Goal: Task Accomplishment & Management: Use online tool/utility

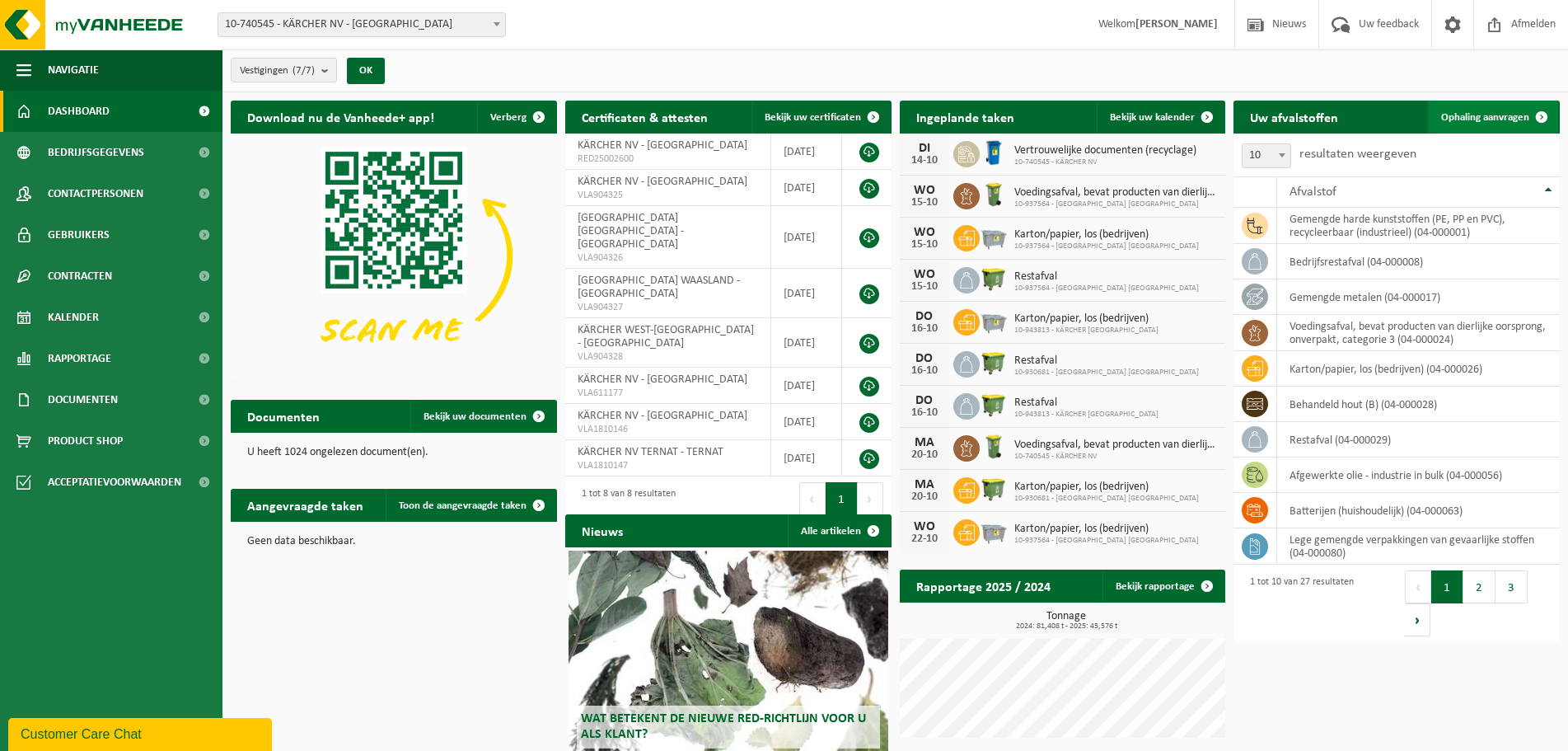
click at [1468, 113] on span "Ophaling aanvragen" at bounding box center [1485, 117] width 88 height 11
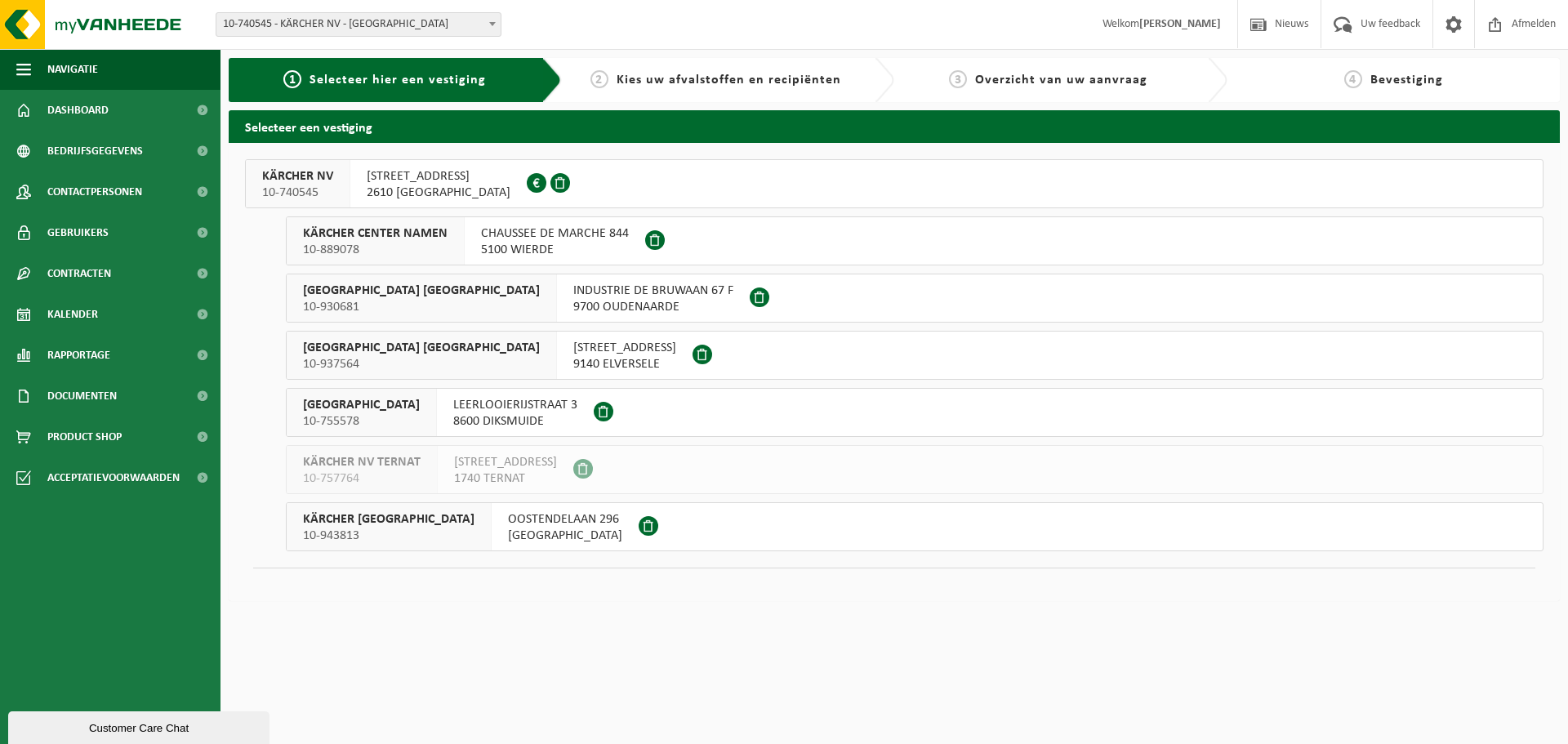
click at [472, 180] on span "BOOMSESTEENWEG 939" at bounding box center [438, 176] width 144 height 16
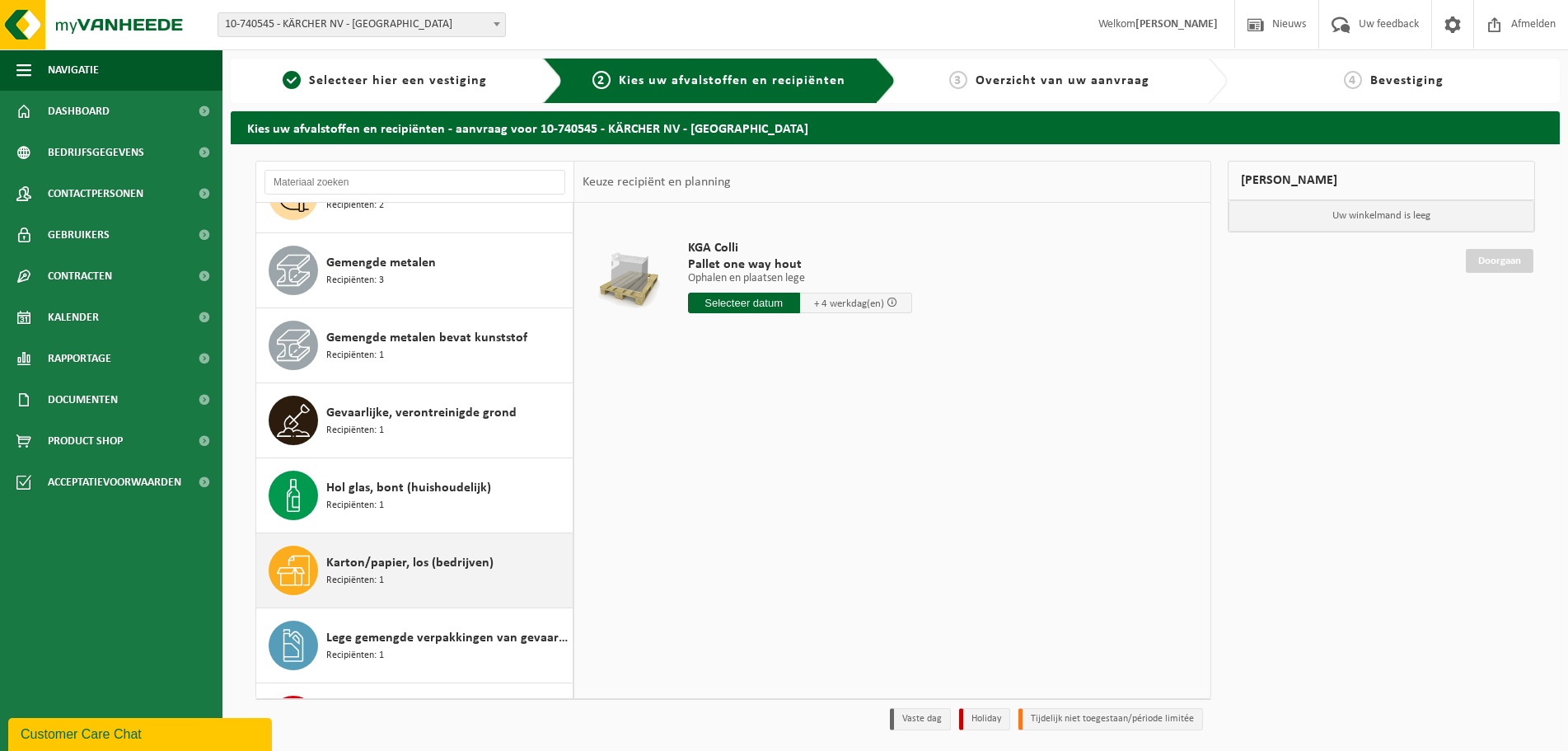
click at [391, 549] on div "Karton/papier, los (bedrijven) Recipiënten: 1" at bounding box center [447, 569] width 242 height 49
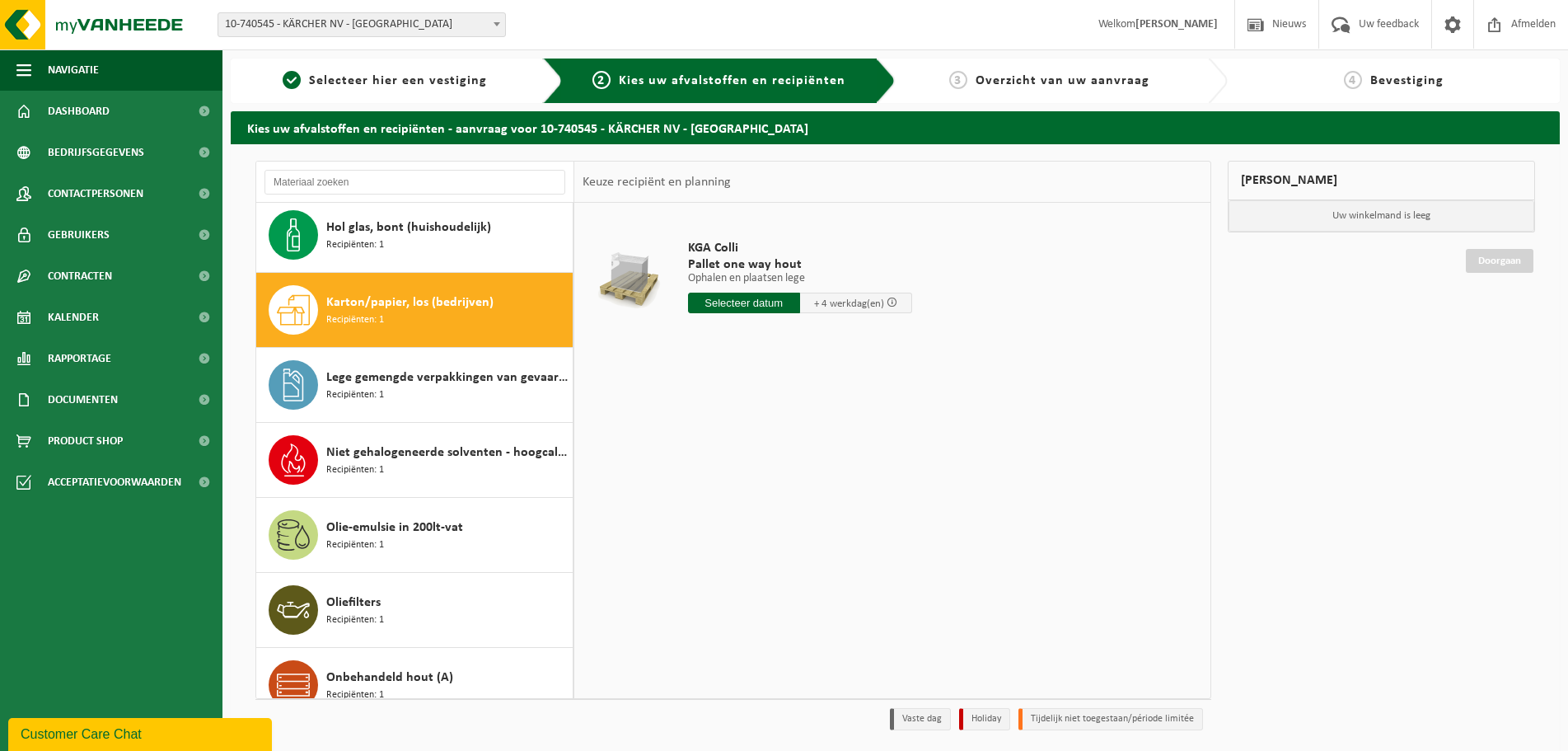
scroll to position [825, 0]
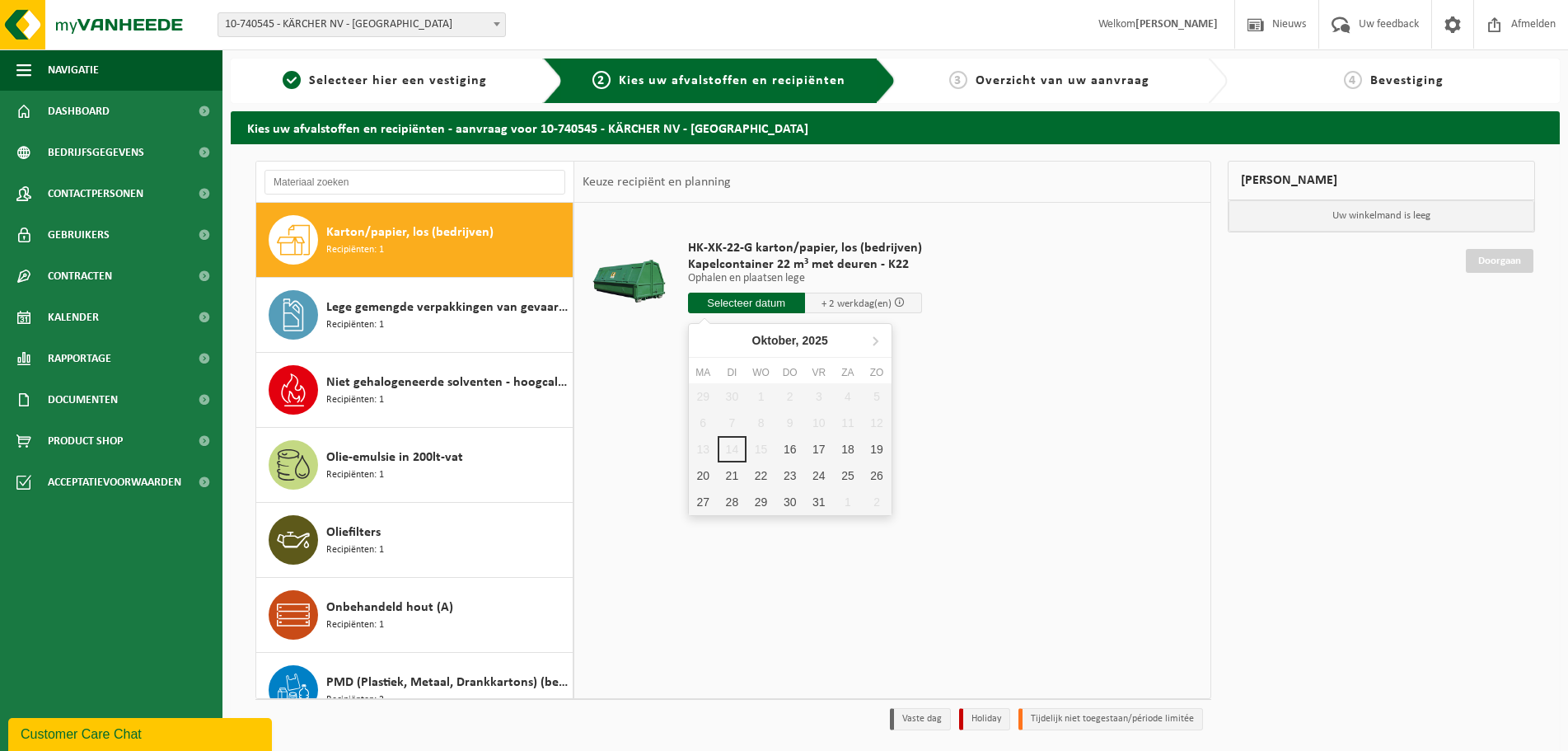
click at [724, 298] on input "text" at bounding box center [747, 302] width 117 height 20
click at [792, 452] on div "16" at bounding box center [790, 448] width 29 height 26
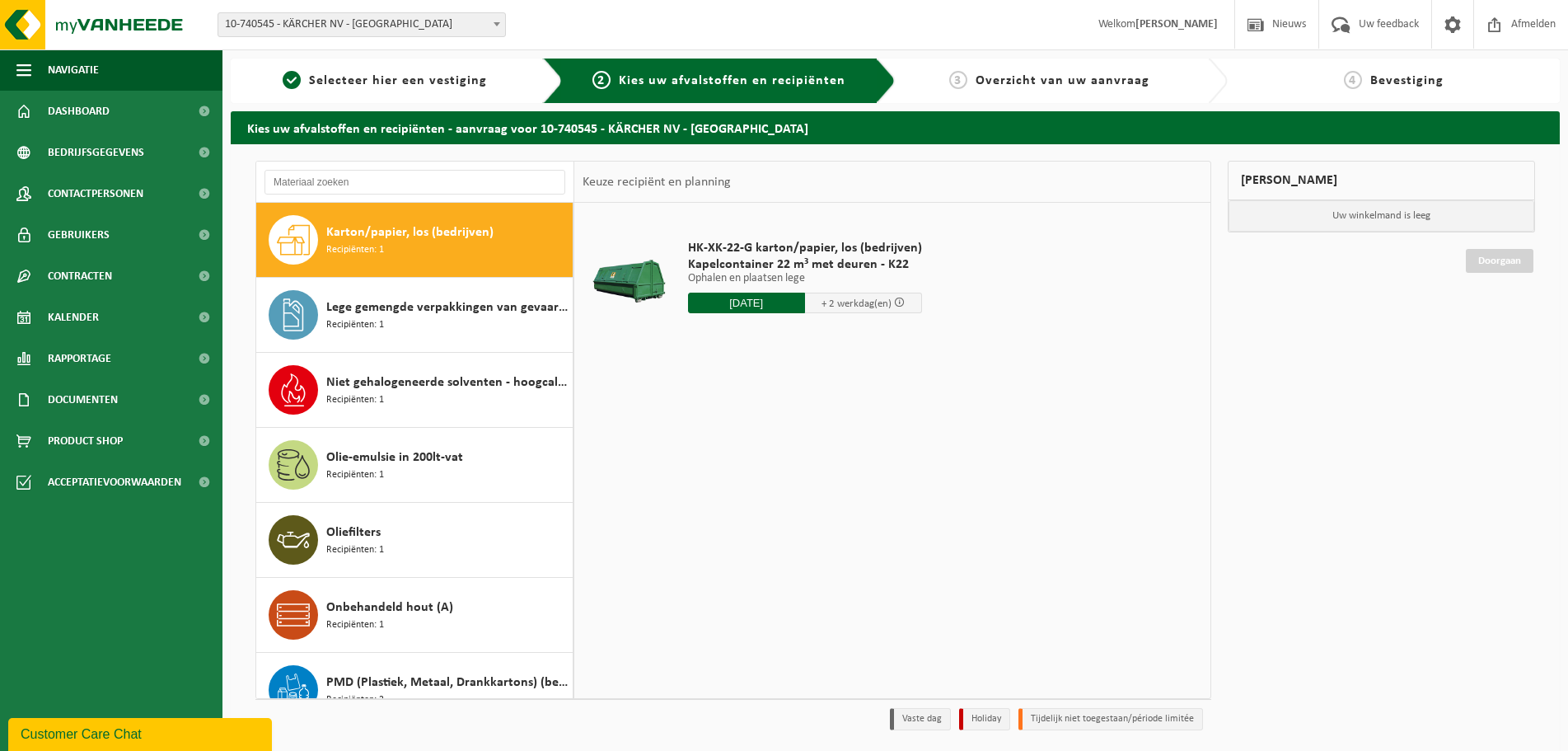
type input "Van [DATE]"
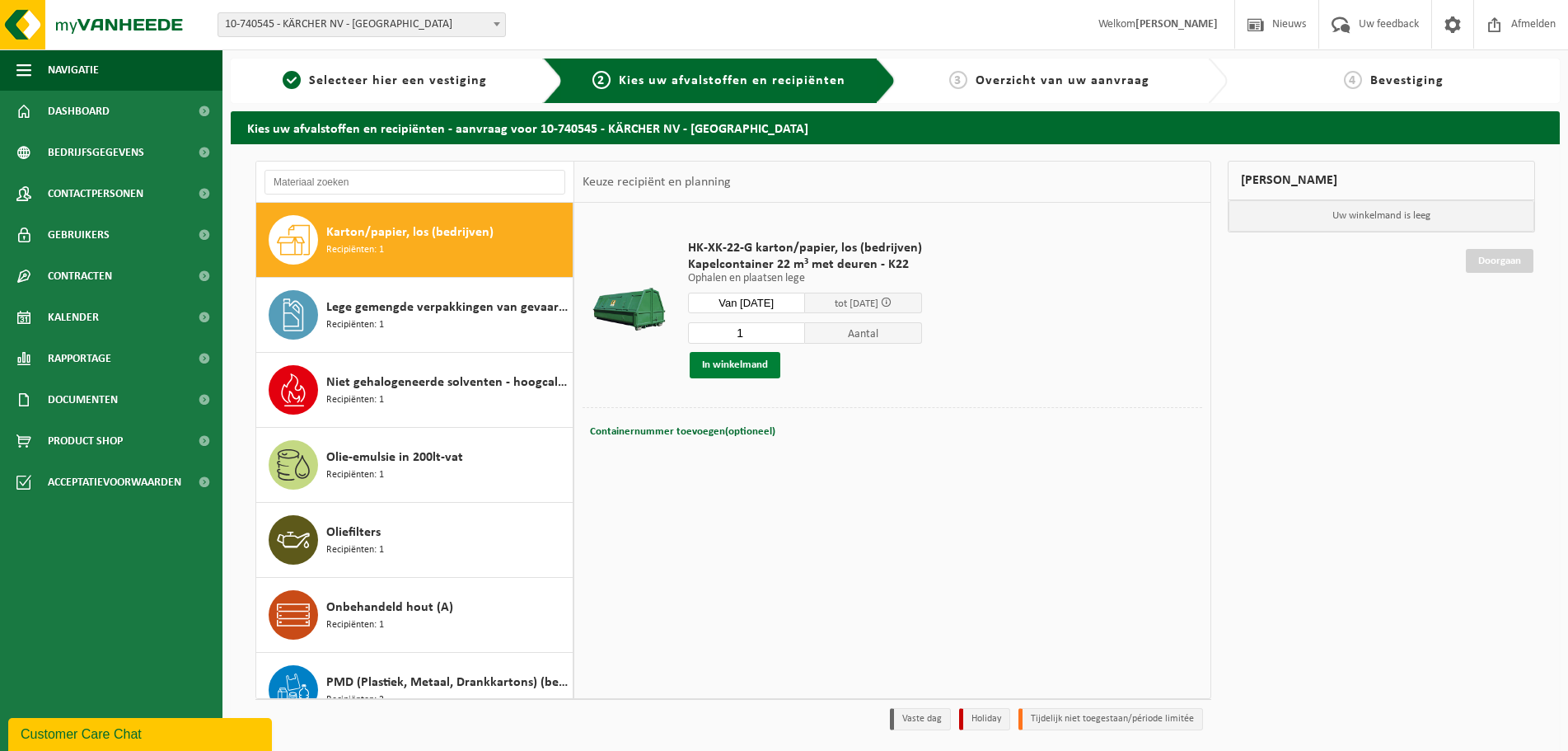
click at [717, 363] on button "In winkelmand" at bounding box center [734, 364] width 90 height 26
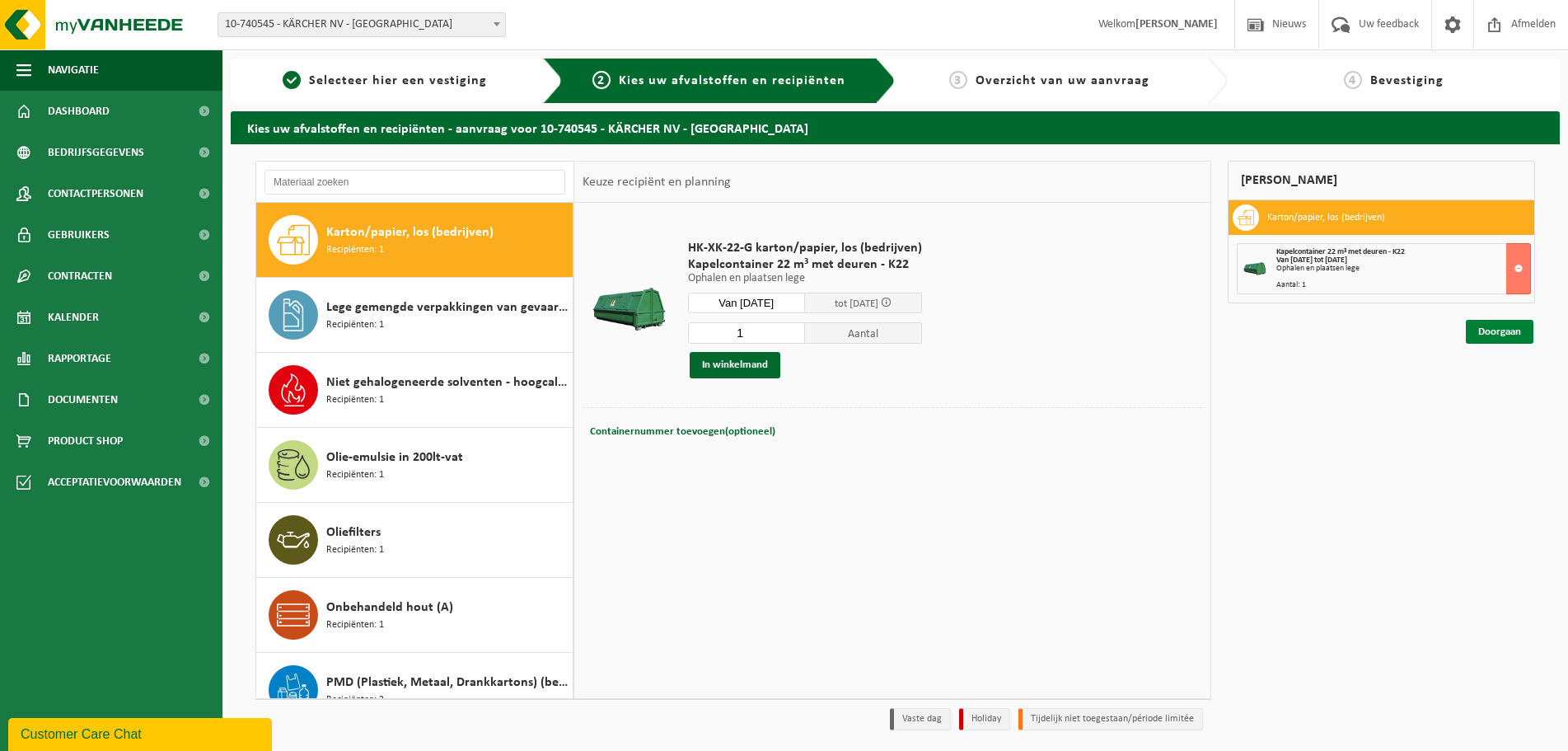
click at [1502, 331] on link "Doorgaan" at bounding box center [1500, 332] width 67 height 24
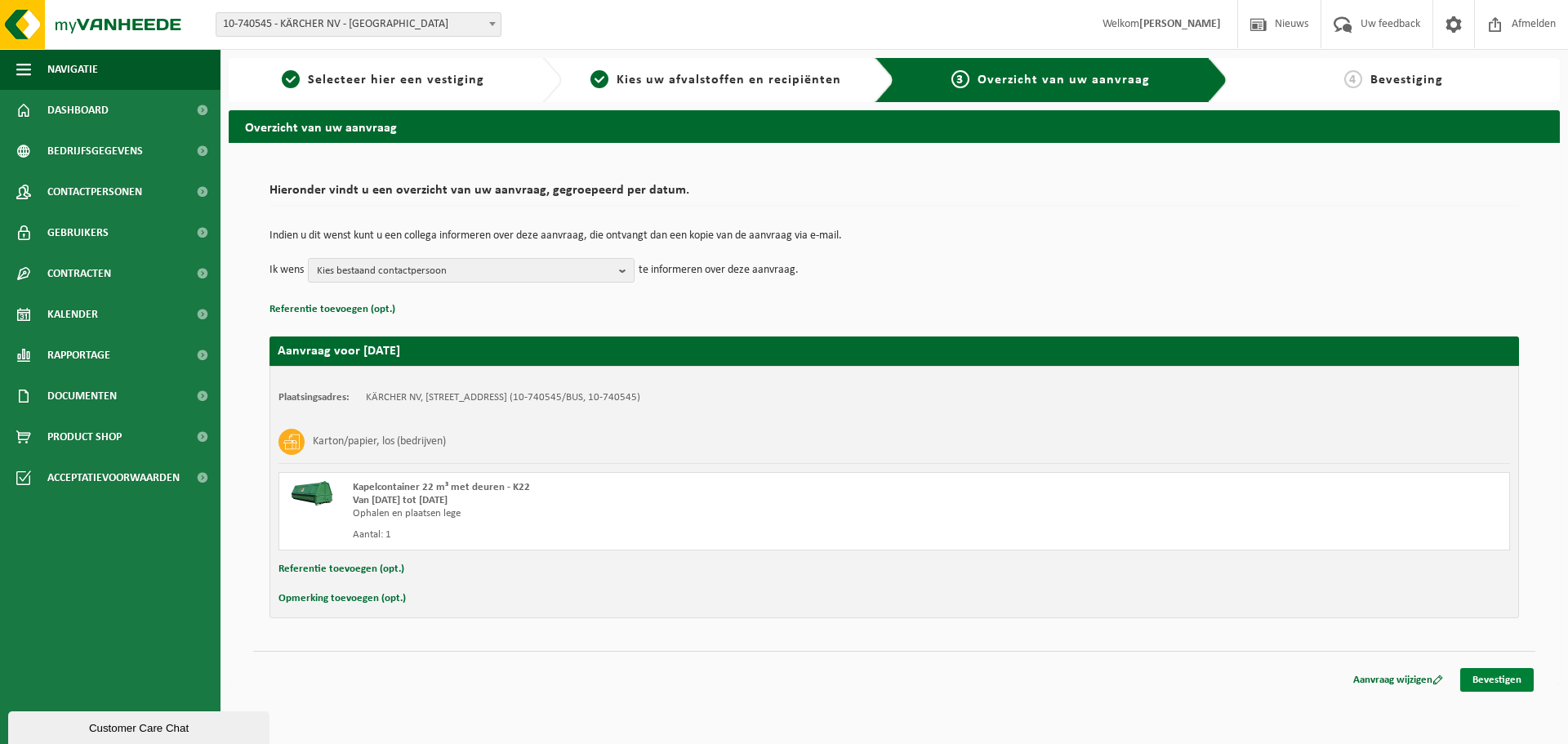
click at [1499, 679] on link "Bevestigen" at bounding box center [1496, 679] width 73 height 24
